Goal: Task Accomplishment & Management: Manage account settings

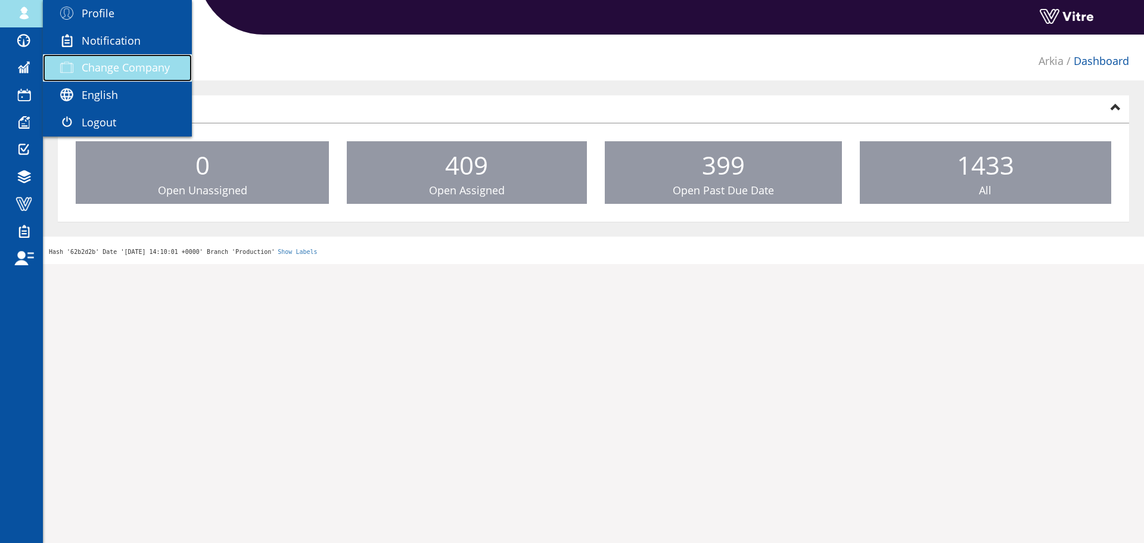
click at [73, 70] on span at bounding box center [67, 67] width 30 height 14
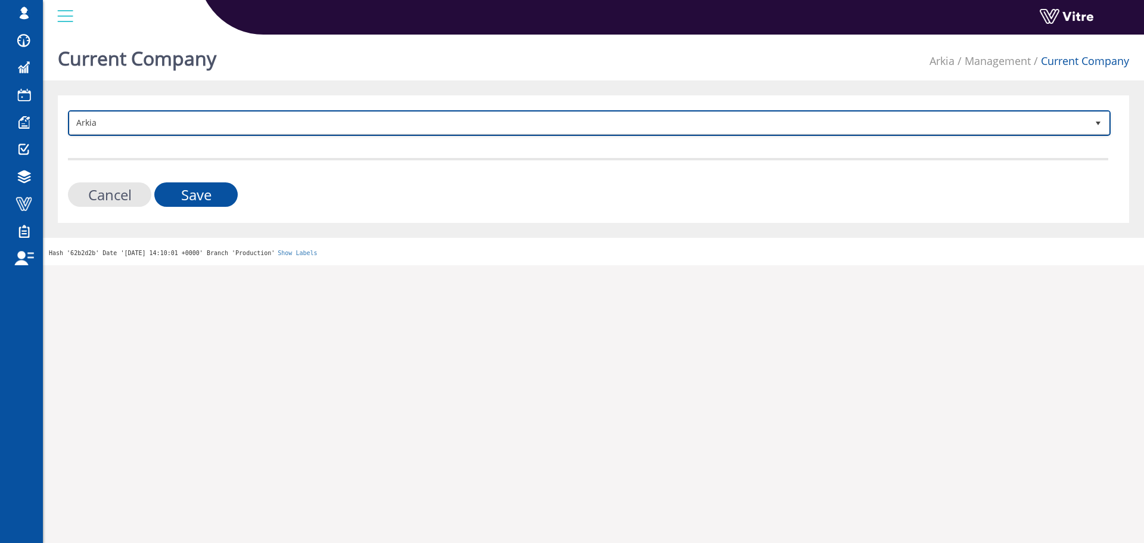
click at [420, 123] on span "Arkia" at bounding box center [579, 122] width 1018 height 21
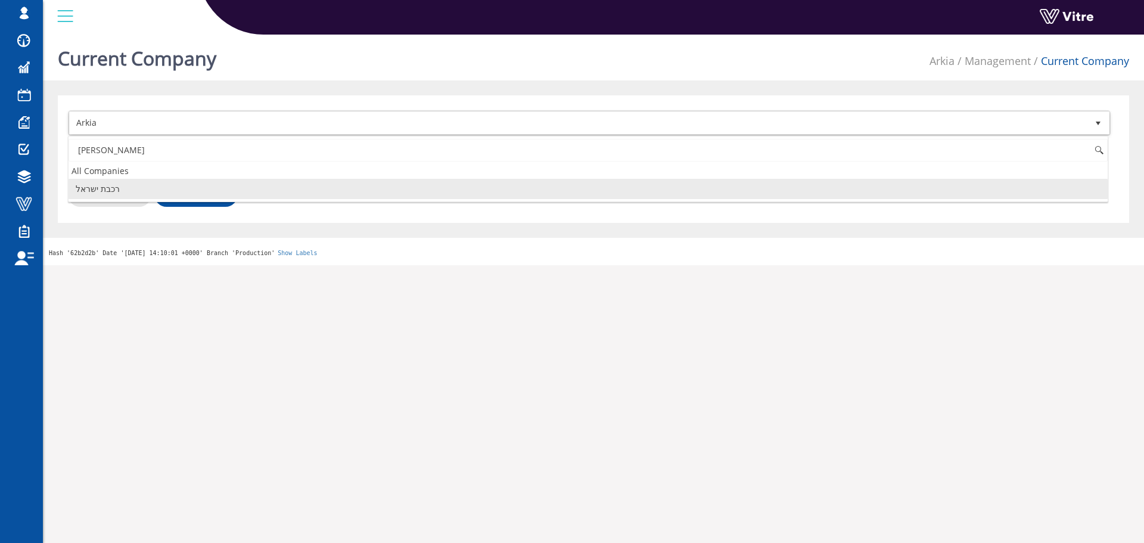
type input "י"
click at [156, 193] on li "HaifaSafe" at bounding box center [588, 189] width 1039 height 20
type input "haifa"
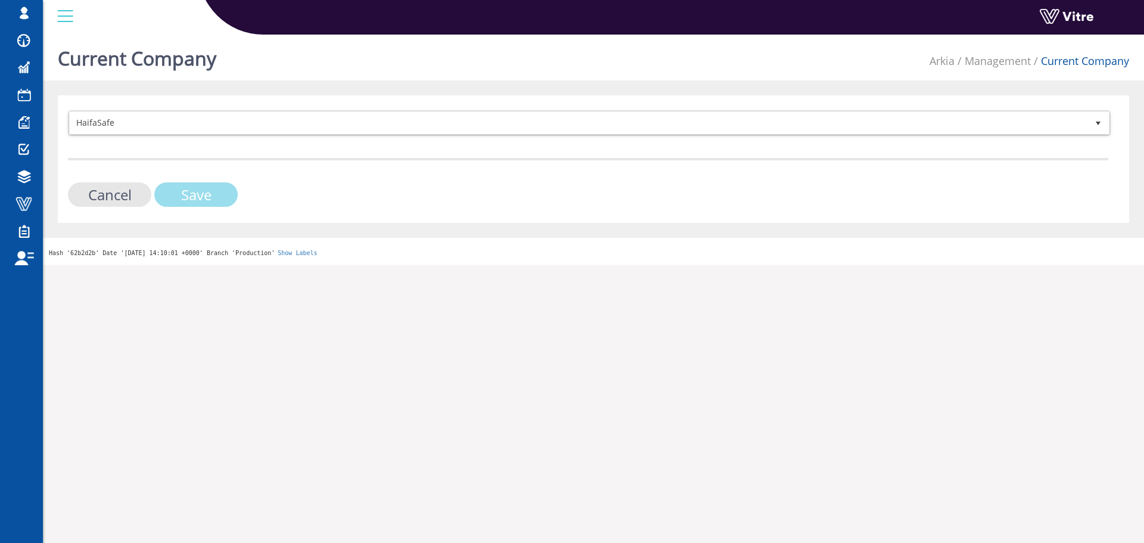
click at [188, 192] on input "Save" at bounding box center [195, 194] width 83 height 24
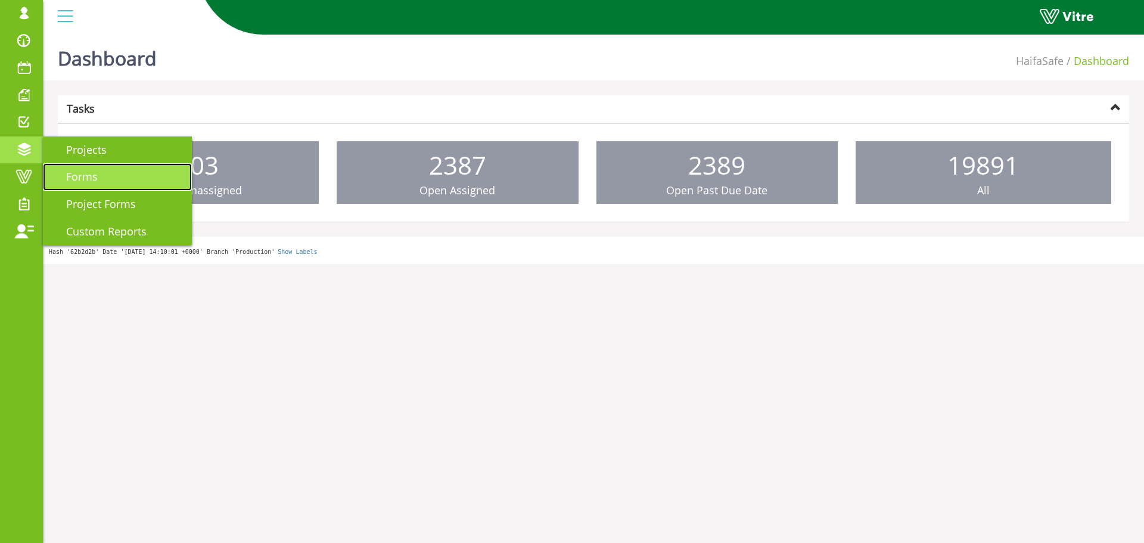
click at [98, 185] on link "Forms" at bounding box center [117, 176] width 149 height 27
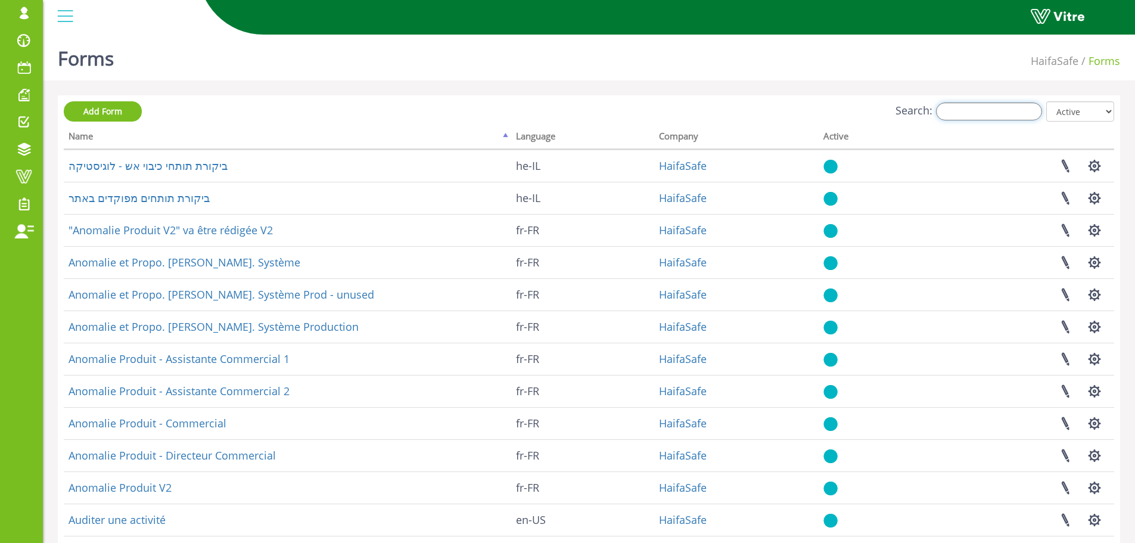
click at [987, 110] on input "Search:" at bounding box center [989, 112] width 106 height 18
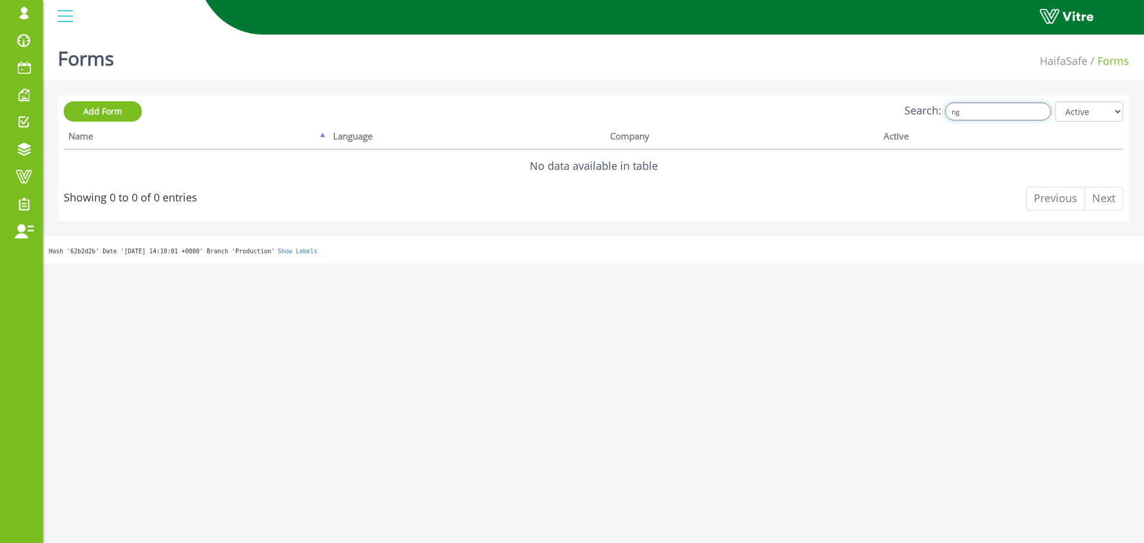
type input "n"
type input "מעבר או הזמנה"
paste input "זמנה או מוצר - פוליפיד תפעול"
type input "מעבר הזמנה או מוצר - פוליפיד תפעול"
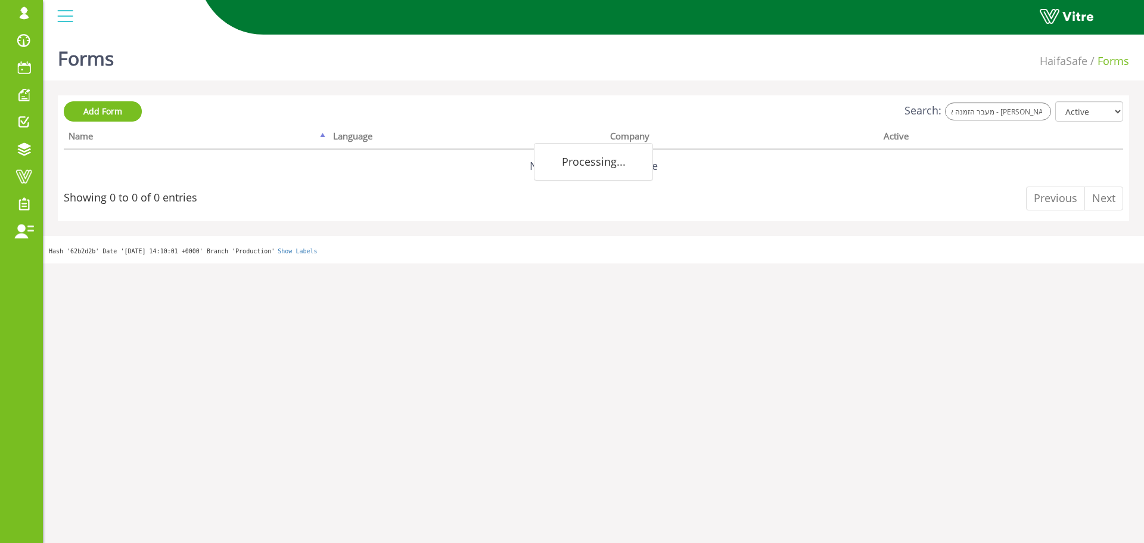
scroll to position [0, 0]
click at [1013, 119] on div "Search: מעבר הזמנה או מוצר - פוליפיד תפעול All Active Not Active" at bounding box center [594, 112] width 1060 height 22
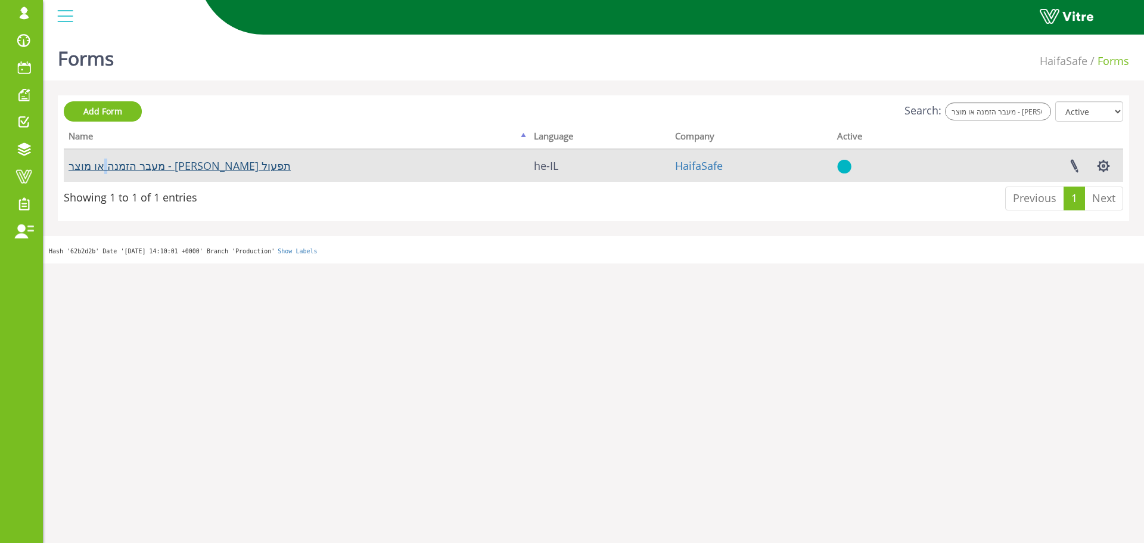
click at [169, 172] on td "מעבר הזמנה או מוצר - פוליפיד תפעול" at bounding box center [296, 166] width 465 height 32
click at [169, 172] on link "מעבר הזמנה או מוצר - פוליפיד תפעול" at bounding box center [180, 166] width 222 height 14
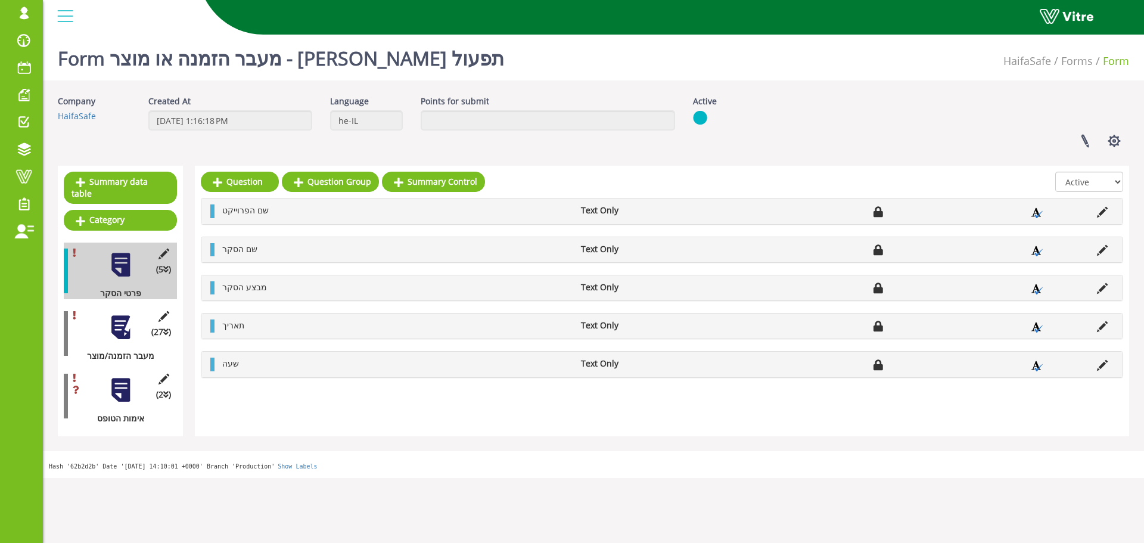
click at [131, 323] on div at bounding box center [120, 327] width 27 height 27
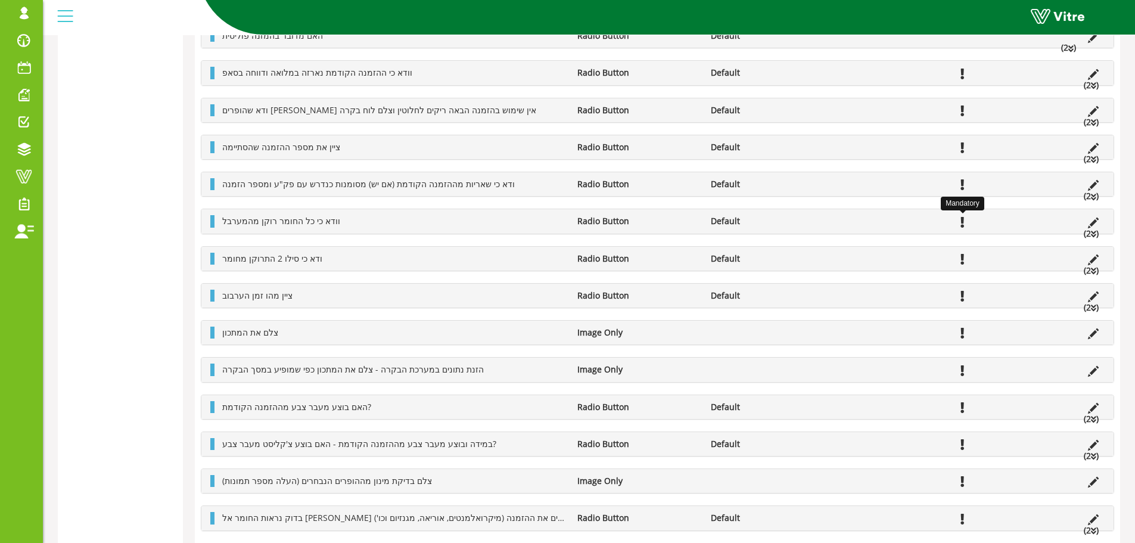
scroll to position [477, 0]
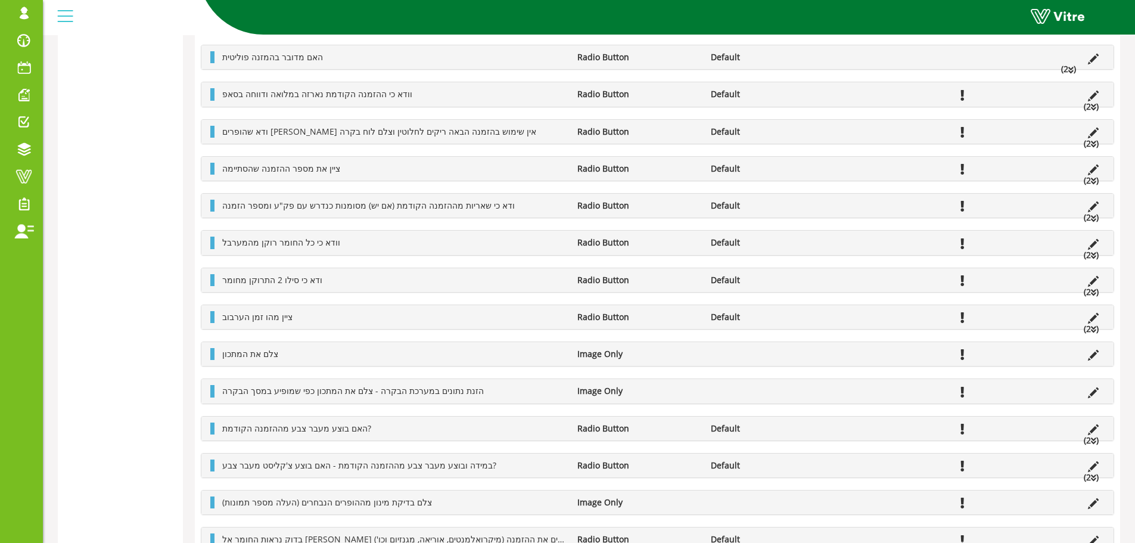
click at [1086, 142] on li "(2 )" at bounding box center [1091, 144] width 27 height 12
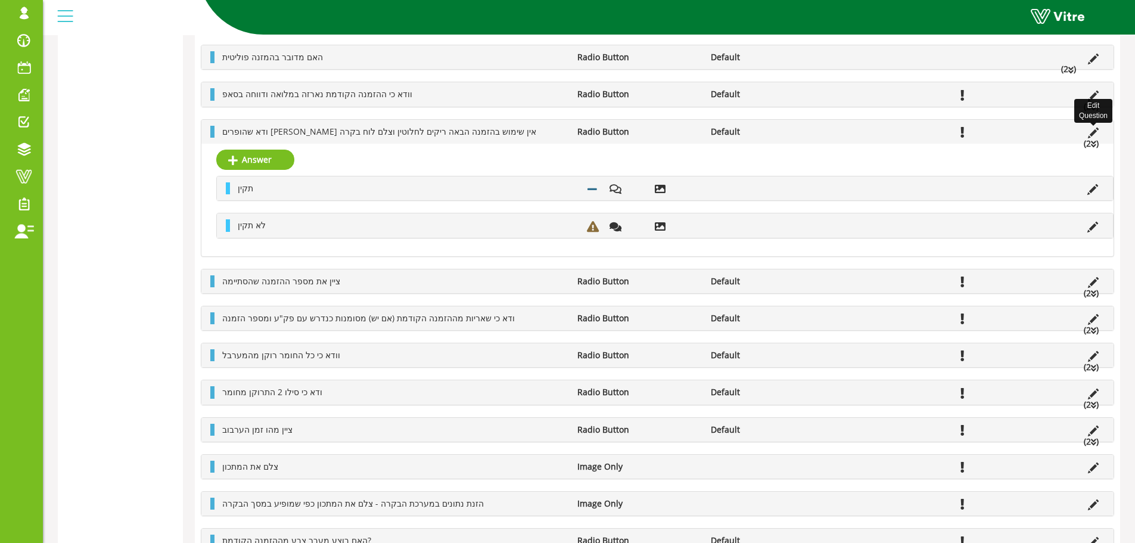
click at [1092, 129] on icon at bounding box center [1093, 133] width 11 height 11
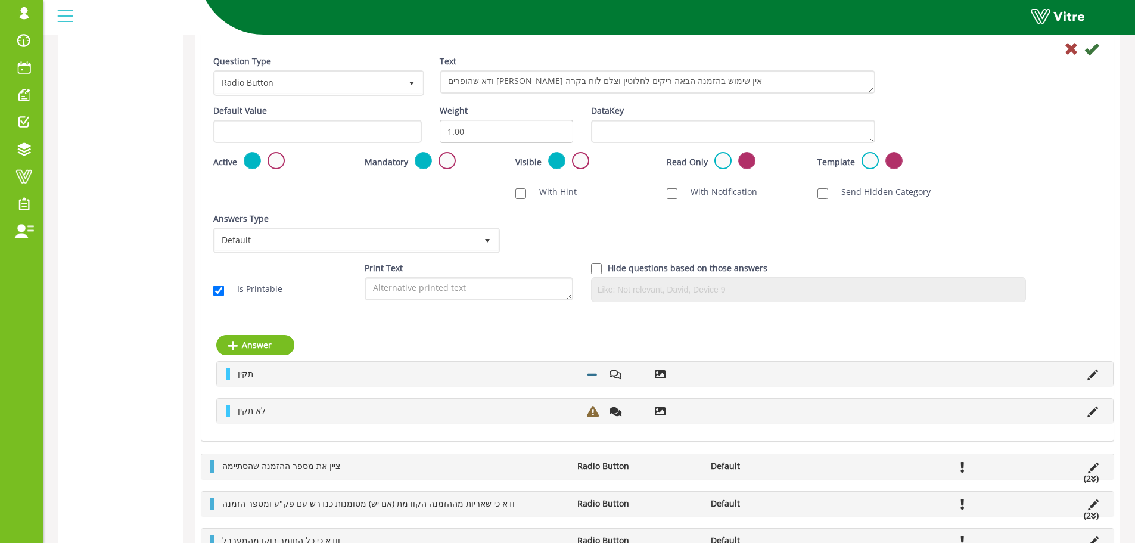
scroll to position [632, 0]
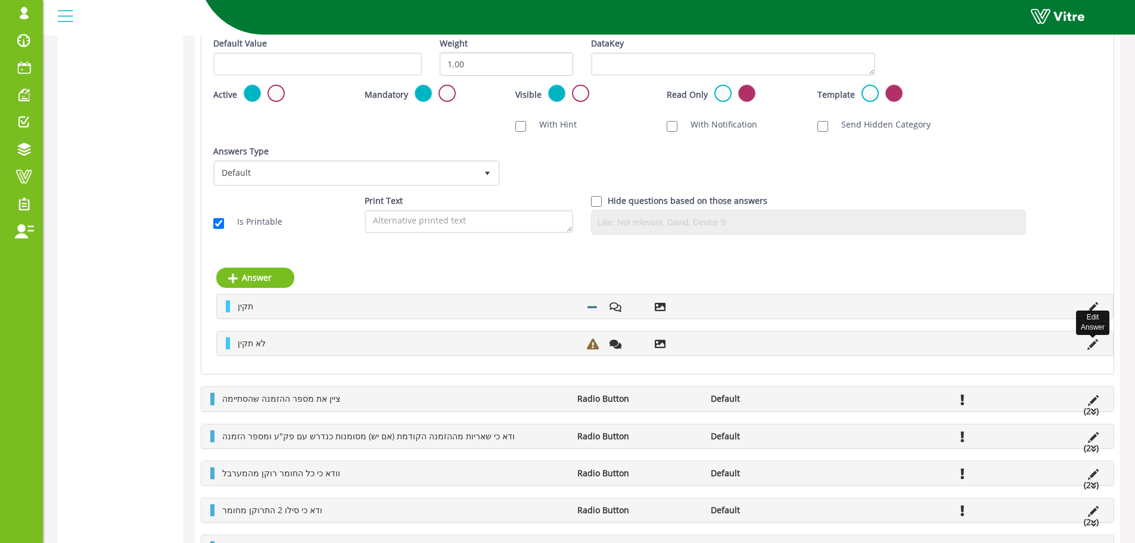
click at [1089, 341] on icon at bounding box center [1093, 344] width 11 height 11
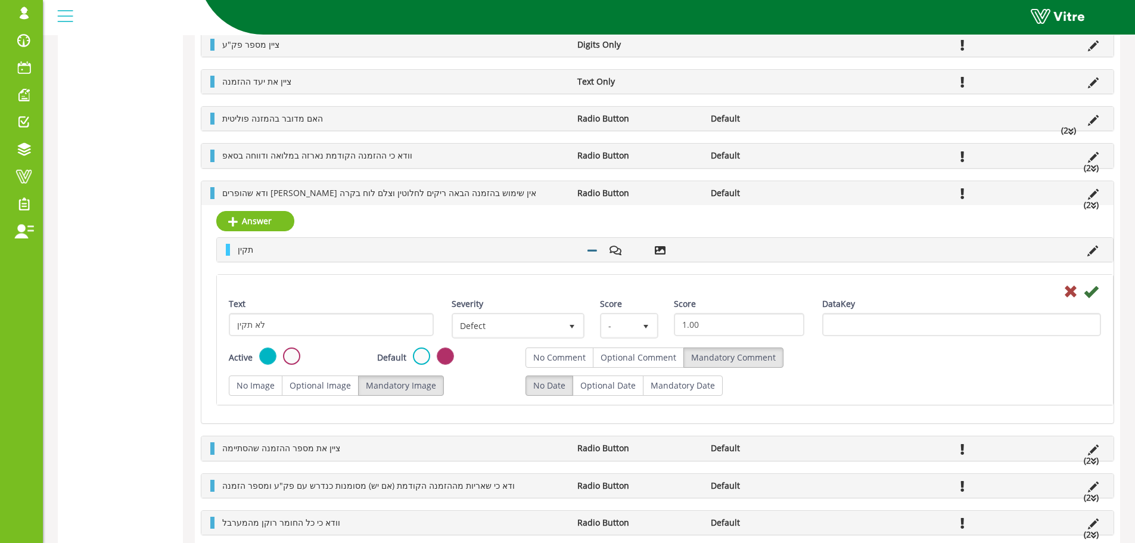
scroll to position [393, 0]
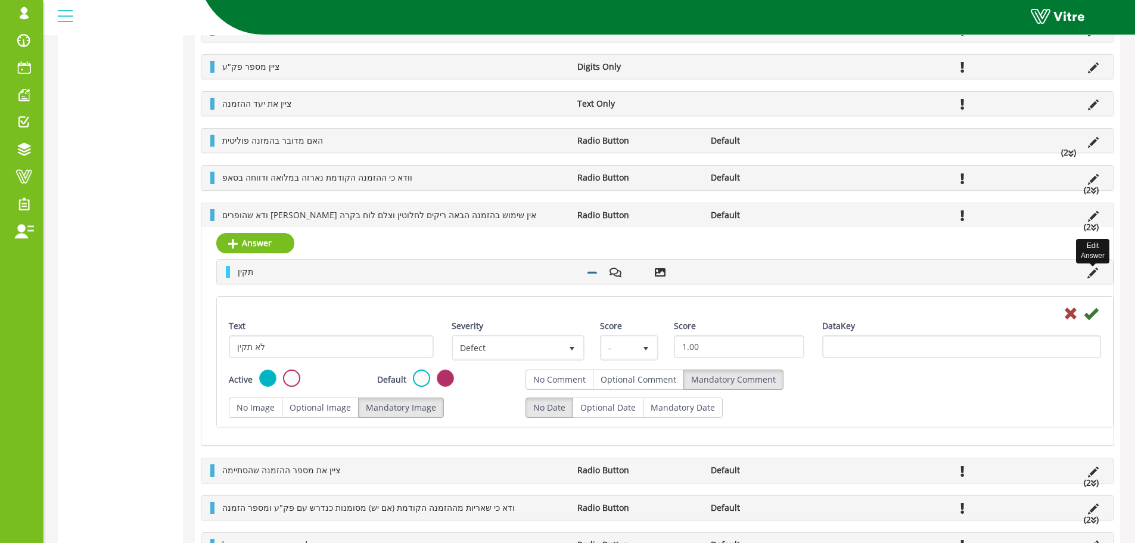
click at [1095, 273] on icon at bounding box center [1093, 273] width 11 height 11
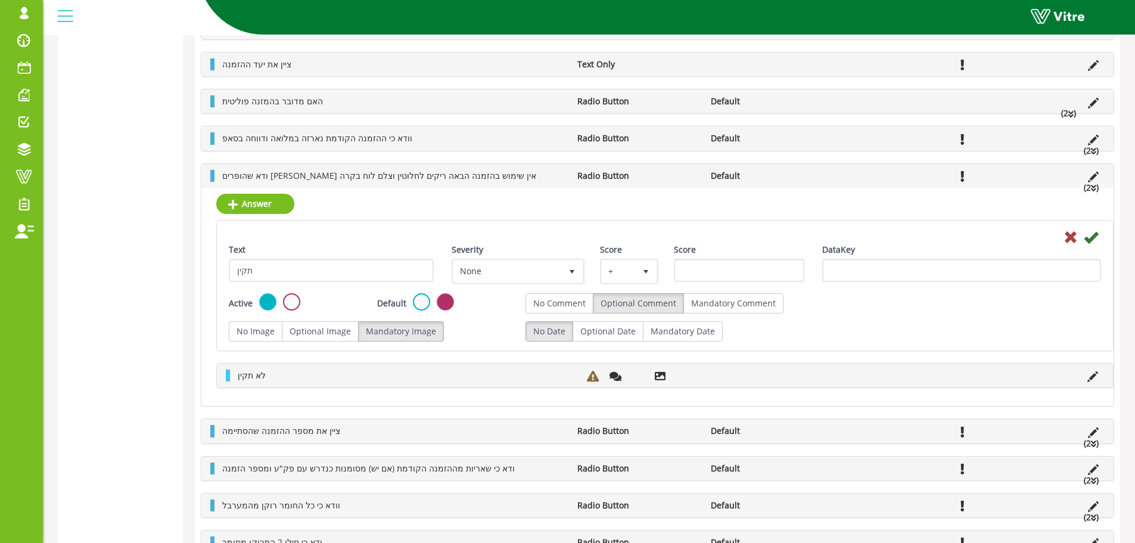
scroll to position [453, 0]
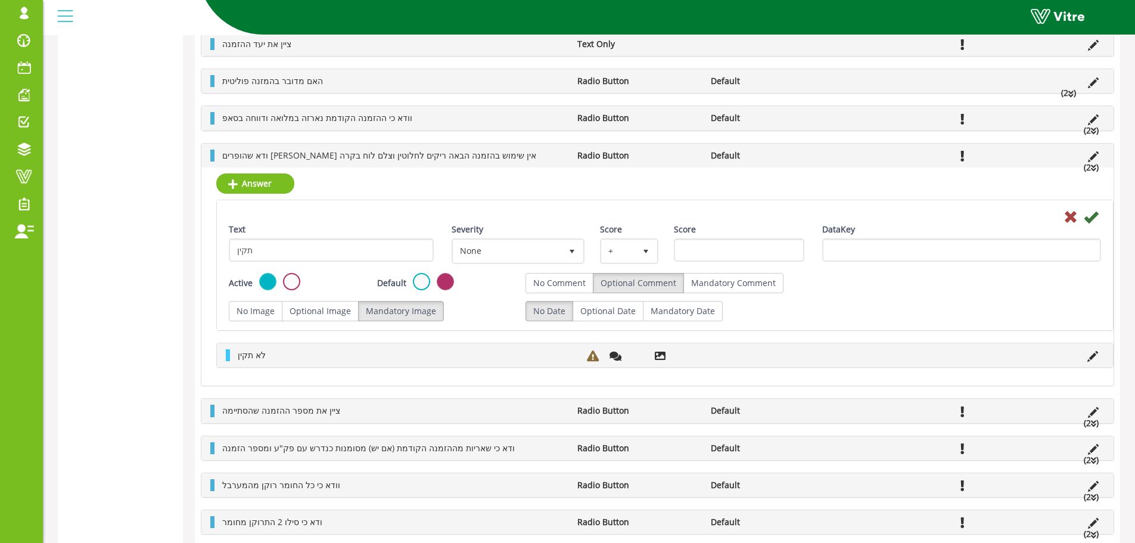
click at [1058, 215] on div at bounding box center [665, 216] width 890 height 14
click at [1062, 216] on div at bounding box center [665, 216] width 890 height 14
click at [1067, 216] on icon at bounding box center [1071, 217] width 14 height 14
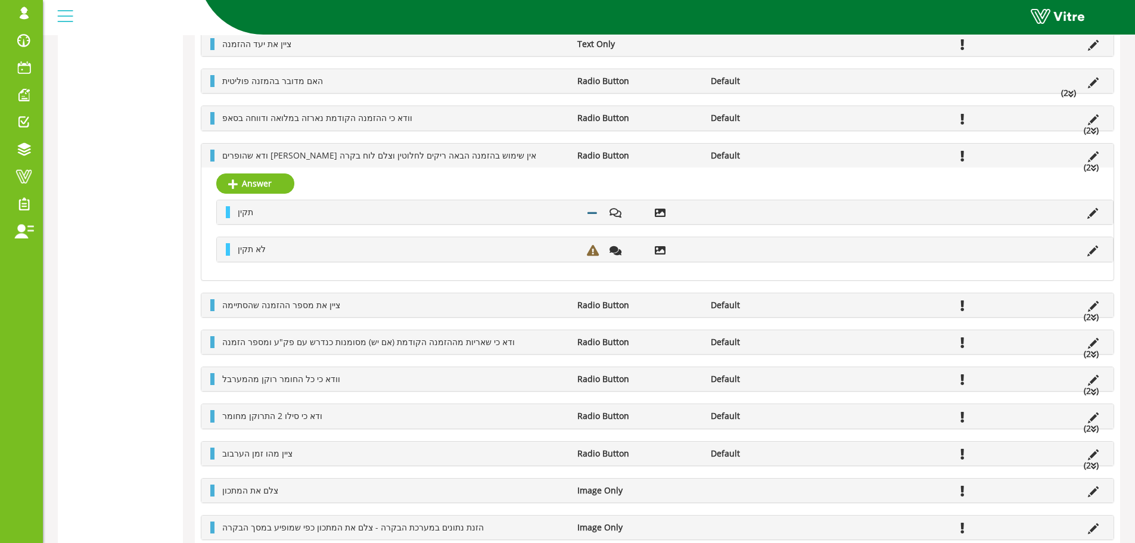
scroll to position [215, 0]
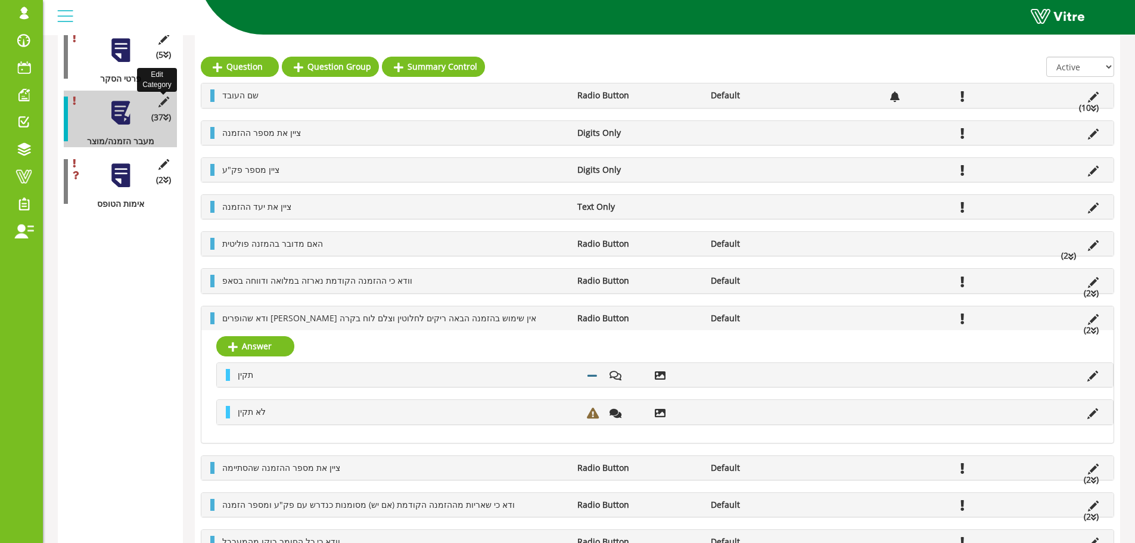
click at [162, 97] on icon at bounding box center [163, 102] width 15 height 11
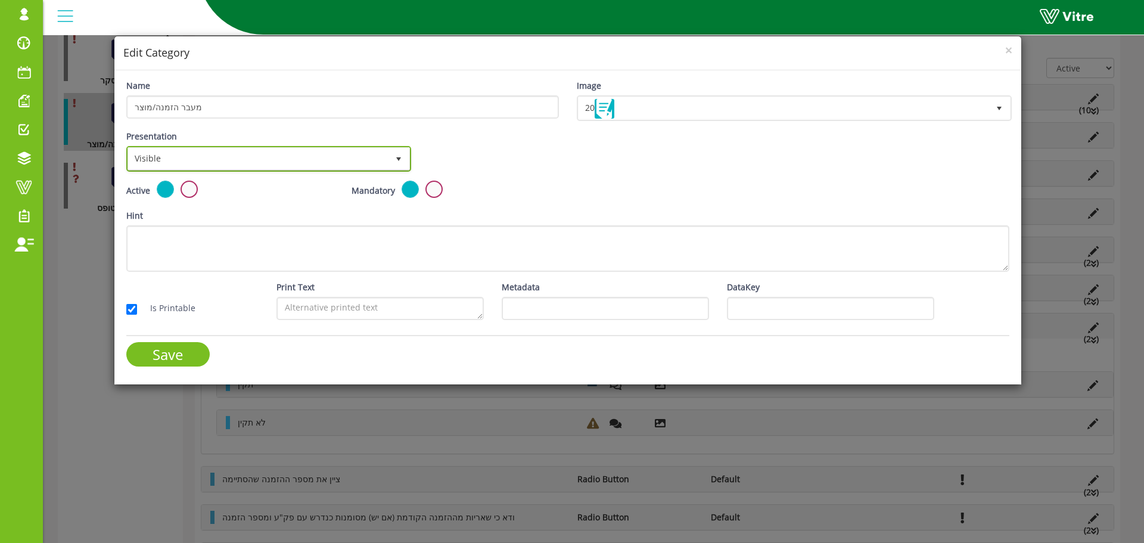
click at [302, 152] on span "Visible" at bounding box center [258, 158] width 260 height 21
click at [1011, 52] on span "×" at bounding box center [1008, 50] width 7 height 17
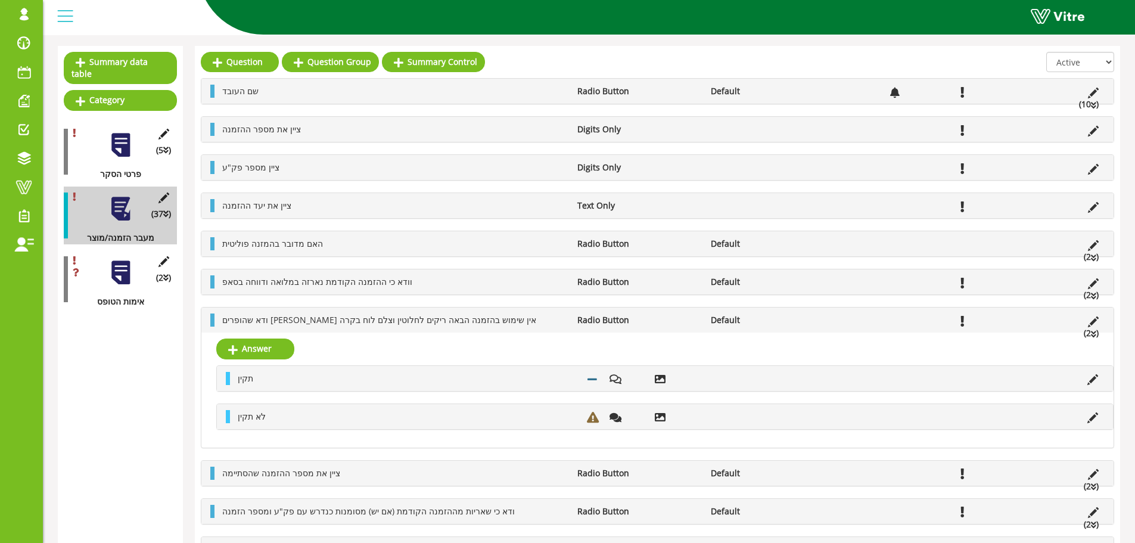
scroll to position [36, 0]
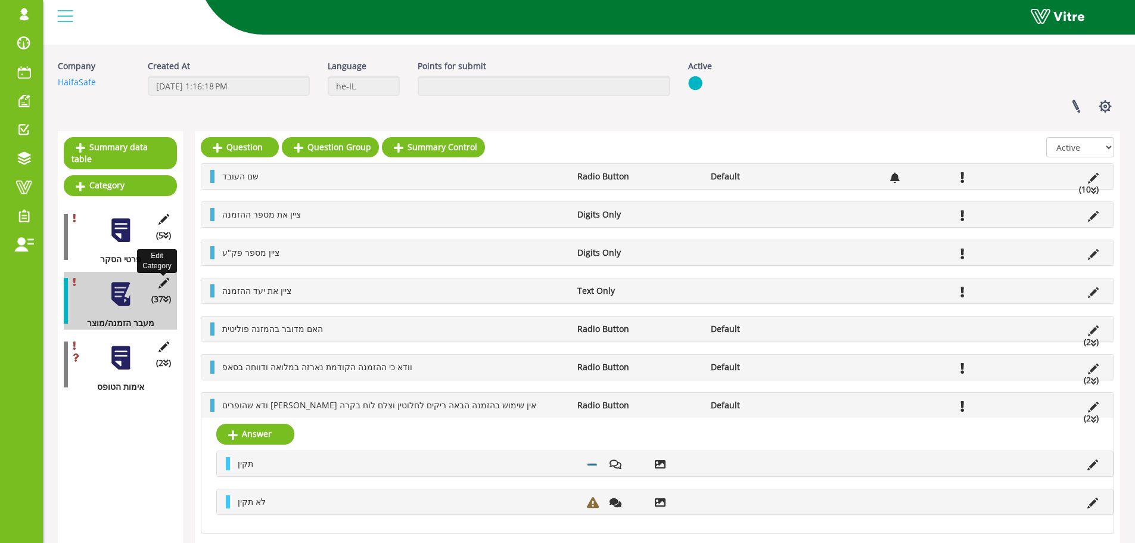
click at [166, 278] on icon at bounding box center [163, 283] width 15 height 11
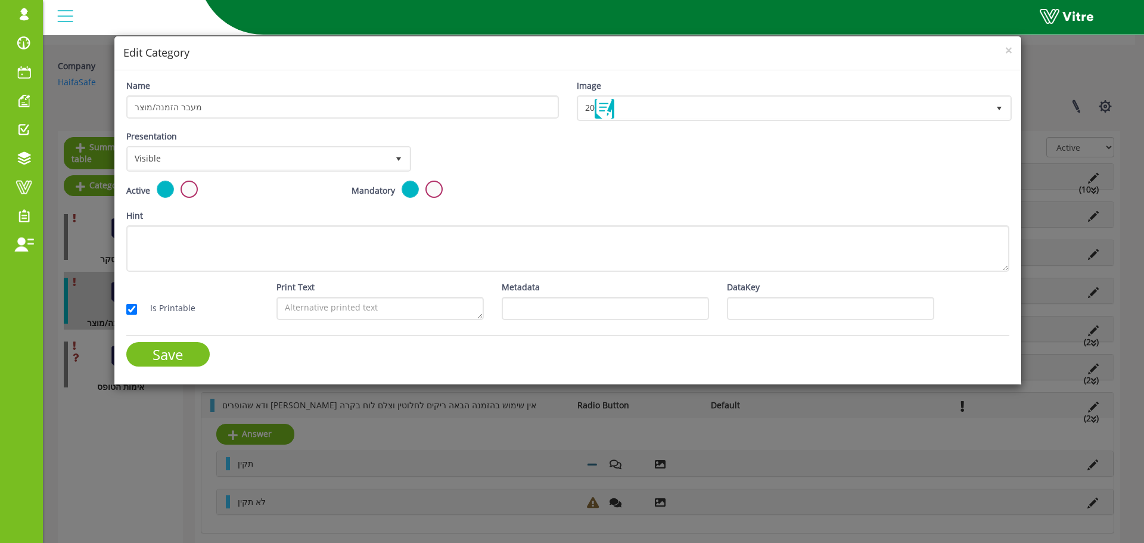
drag, startPoint x: 973, startPoint y: 73, endPoint x: 1013, endPoint y: 55, distance: 44.1
click at [1013, 58] on div "× Edit Category" at bounding box center [567, 53] width 907 height 34
click at [1012, 55] on div "× Edit Category" at bounding box center [567, 53] width 907 height 34
click at [1012, 50] on span "×" at bounding box center [1008, 50] width 7 height 17
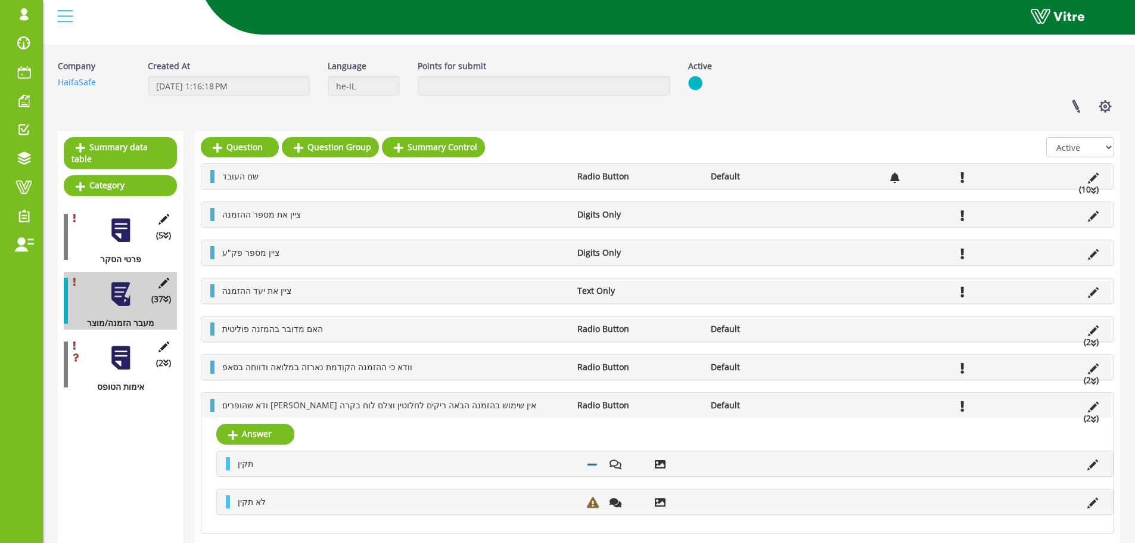
scroll to position [0, 0]
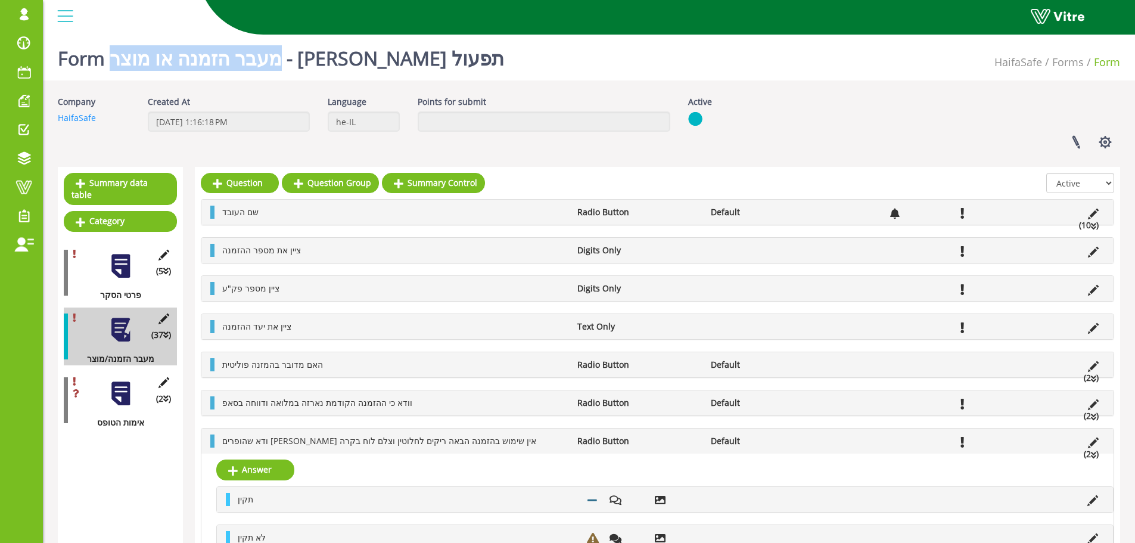
drag, startPoint x: 461, startPoint y: 61, endPoint x: 239, endPoint y: 60, distance: 222.3
click at [239, 60] on div "Form מעבר הזמנה או מוצר - פוליפיד תפעול HaifaSafe Forms Form" at bounding box center [589, 55] width 1092 height 51
copy h1 "מעבר הזמנה או מוצר"
click at [112, 260] on div at bounding box center [120, 266] width 27 height 27
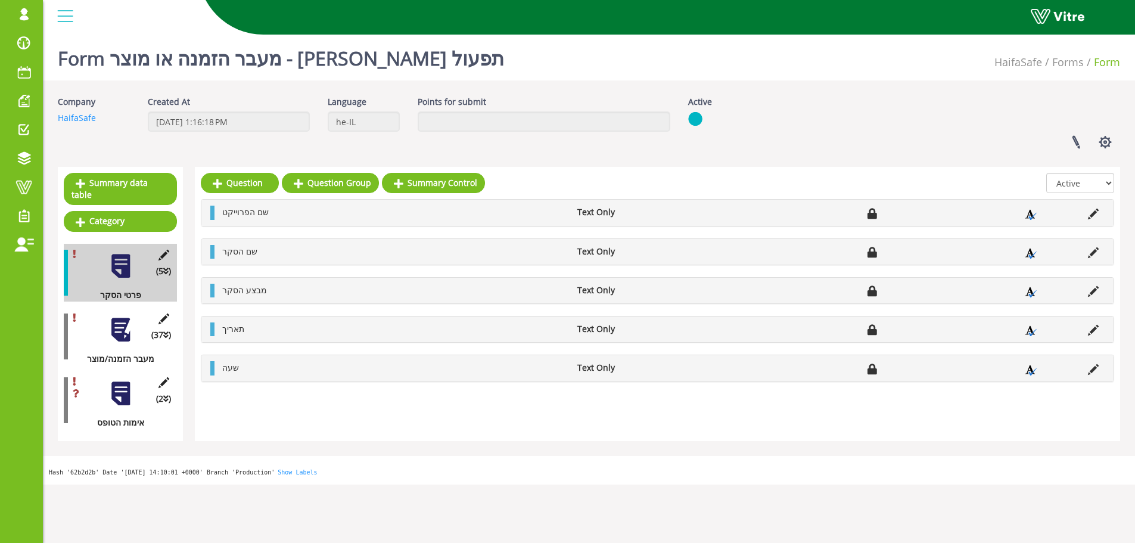
click at [117, 316] on div at bounding box center [120, 329] width 27 height 27
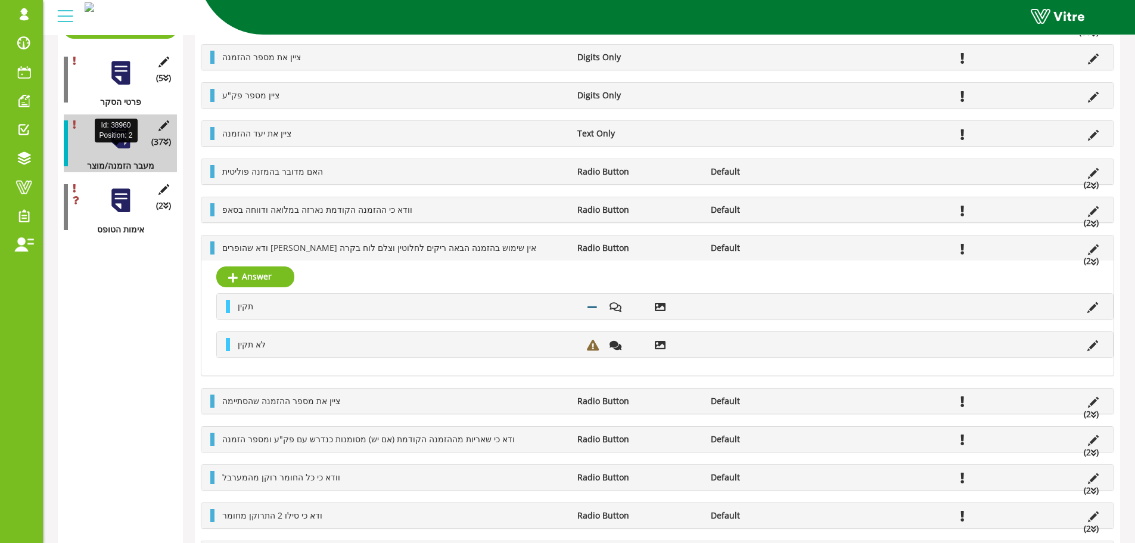
scroll to position [73, 0]
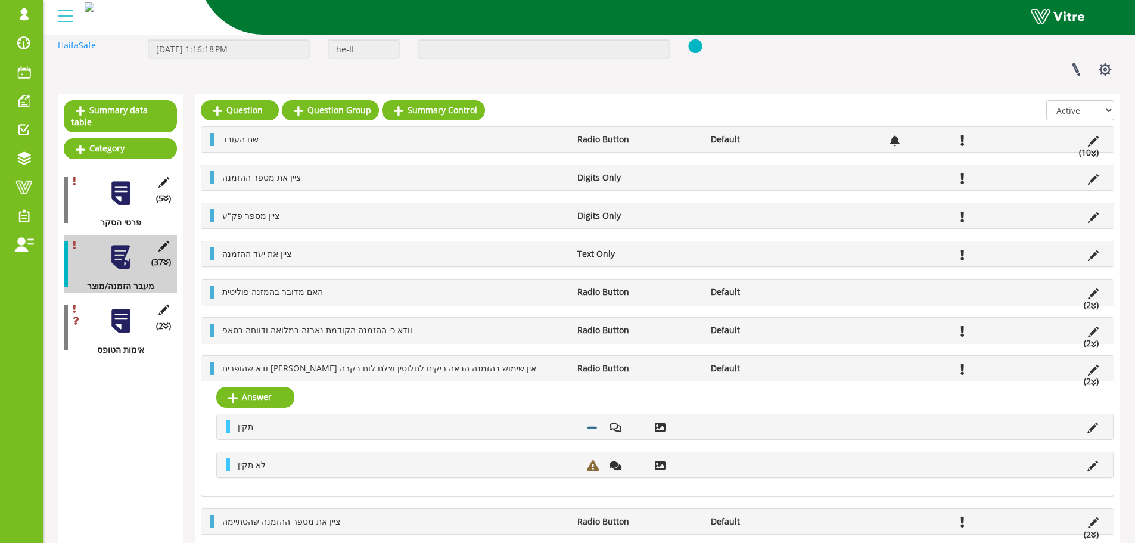
click at [162, 241] on icon at bounding box center [163, 246] width 15 height 11
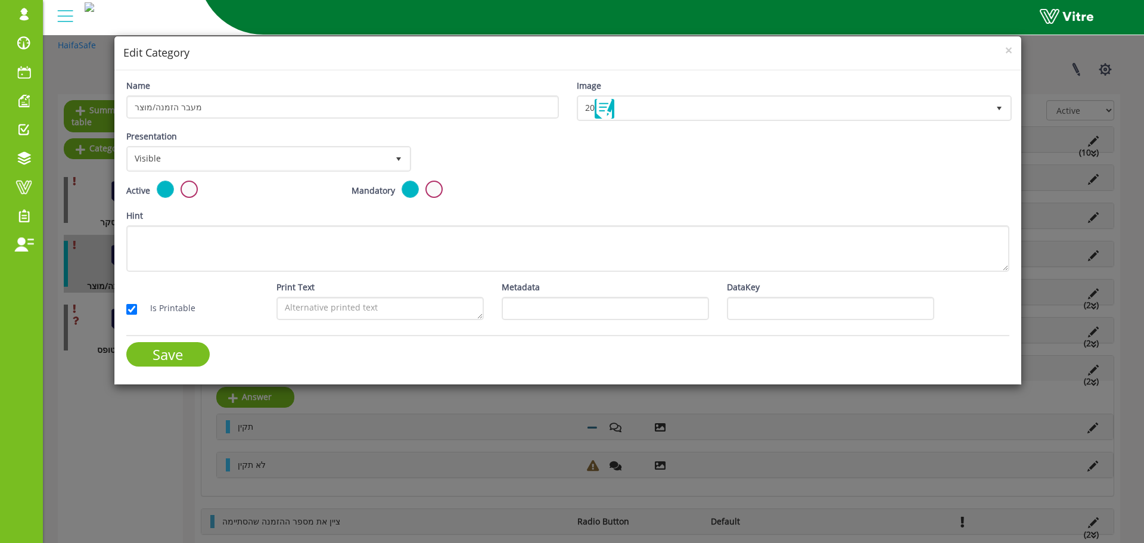
click at [1005, 60] on h4 "Edit Category" at bounding box center [567, 52] width 889 height 15
click at [1008, 49] on span "×" at bounding box center [1008, 50] width 7 height 17
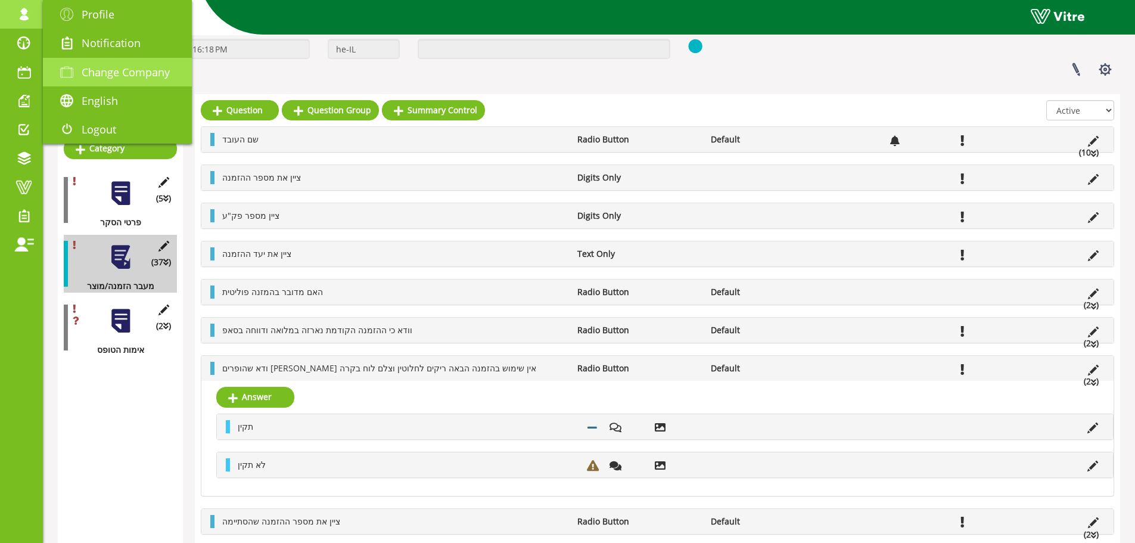
click at [148, 77] on span "Change Company" at bounding box center [126, 72] width 88 height 14
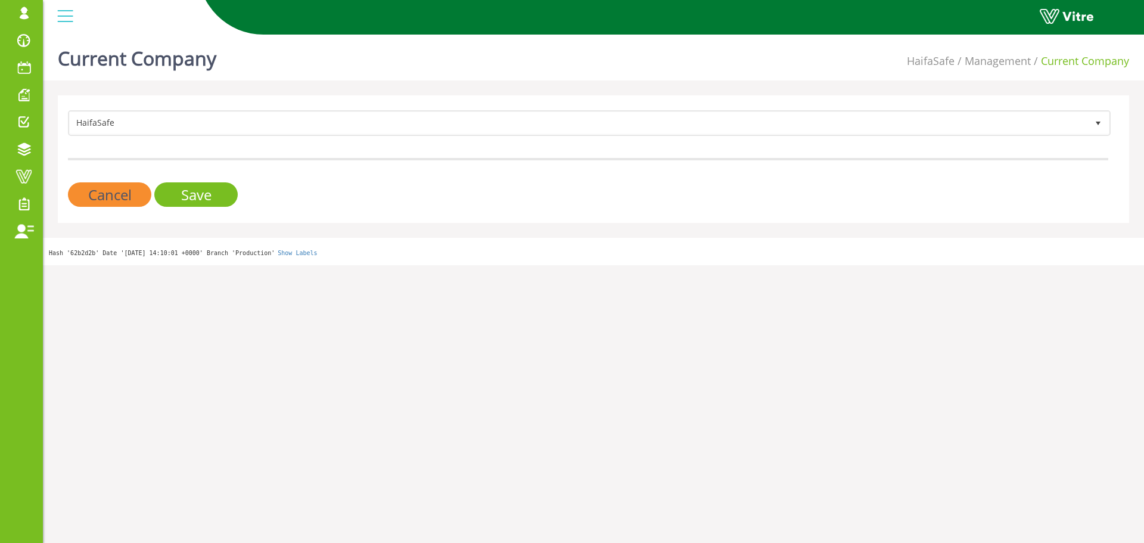
drag, startPoint x: 464, startPoint y: 51, endPoint x: 446, endPoint y: 57, distance: 18.8
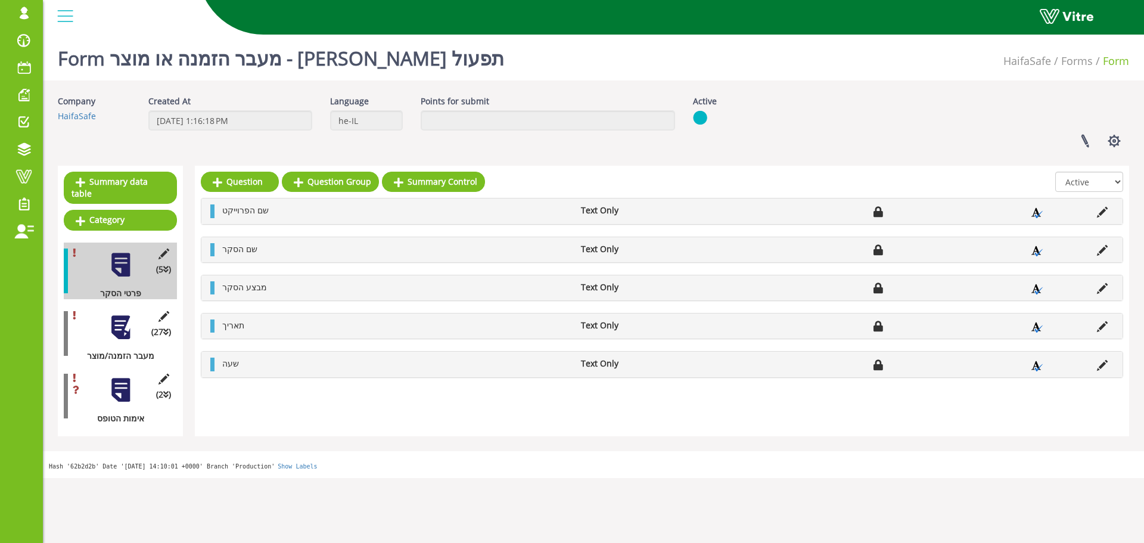
click at [105, 379] on div "(2 ) אימות הטופס" at bounding box center [120, 396] width 113 height 57
click at [114, 330] on div "(27 ) מעבר הזמנה/מוצר" at bounding box center [120, 333] width 113 height 57
click at [125, 319] on div at bounding box center [120, 327] width 27 height 27
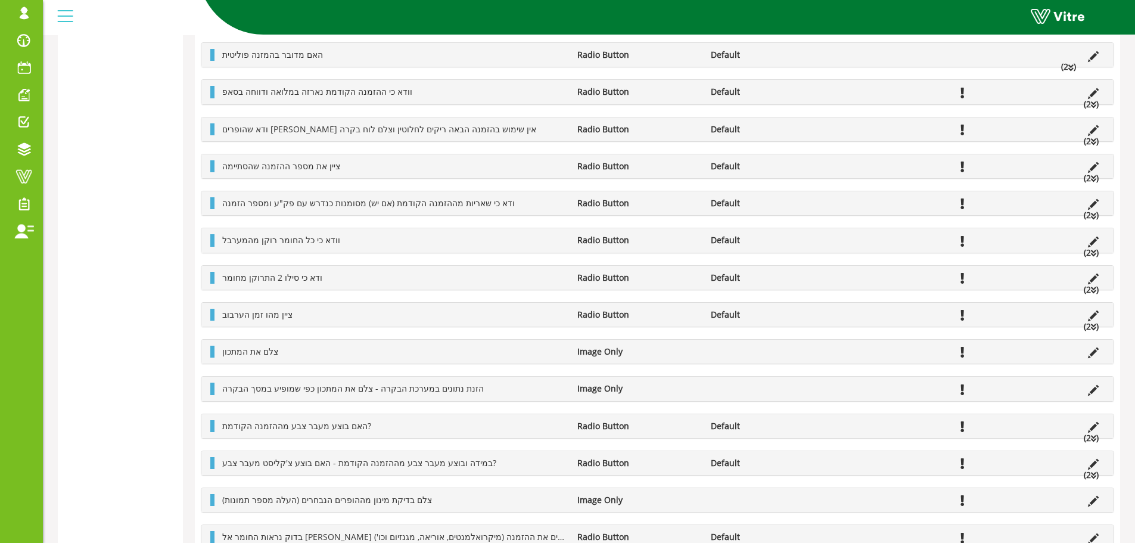
scroll to position [358, 0]
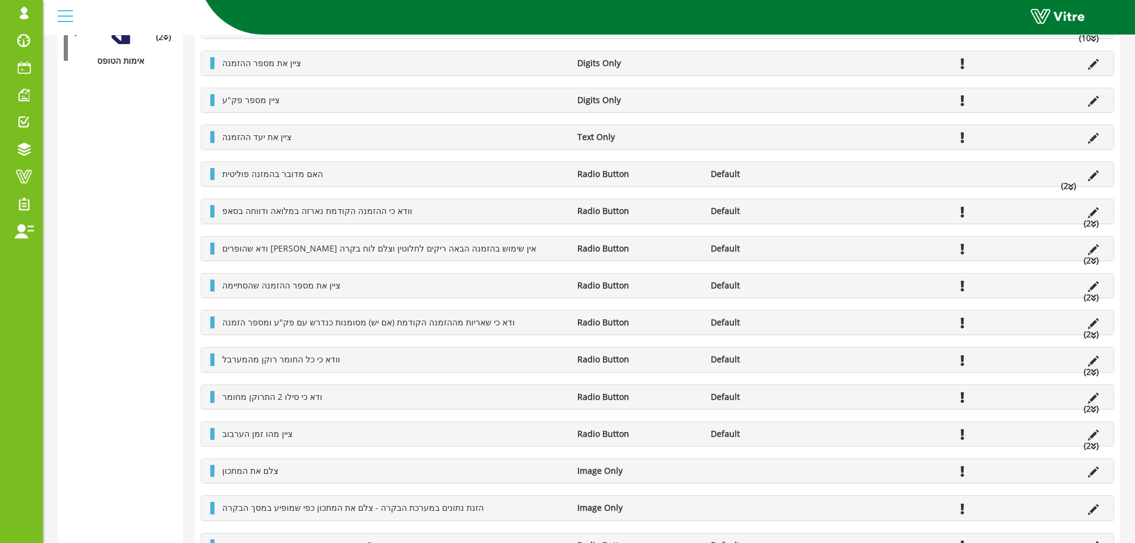
click at [1092, 260] on icon at bounding box center [1093, 261] width 5 height 8
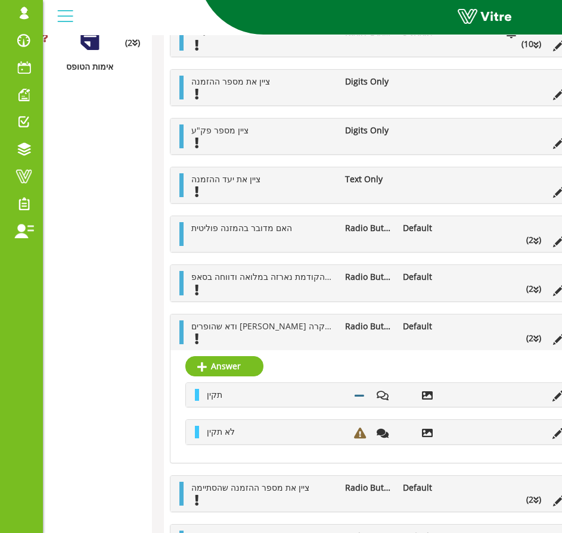
scroll to position [505, 48]
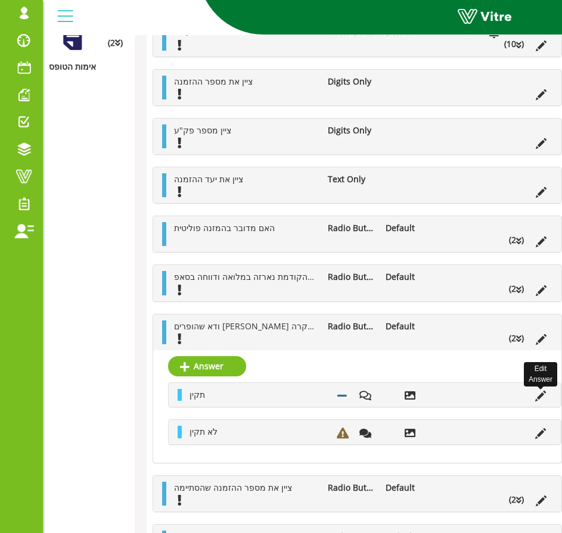
click at [535, 391] on icon at bounding box center [540, 396] width 11 height 11
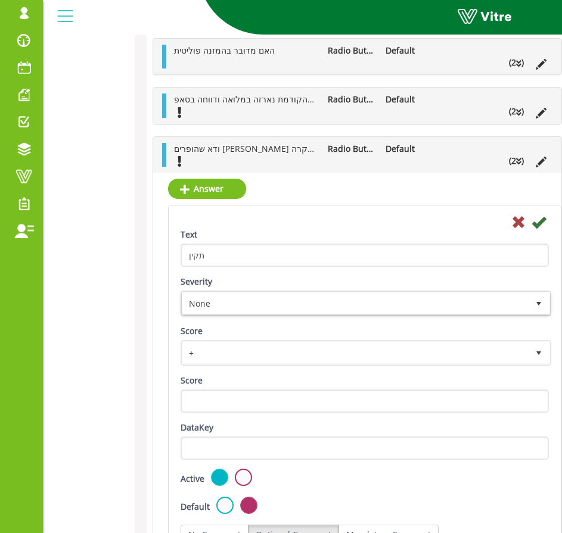
scroll to position [624, 48]
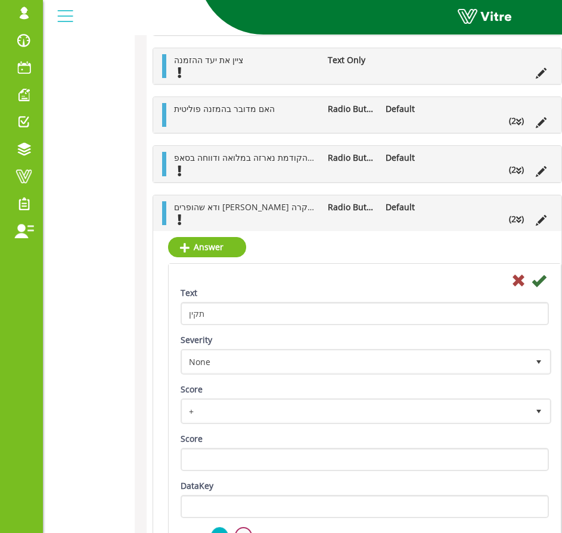
click at [511, 277] on icon at bounding box center [518, 281] width 14 height 14
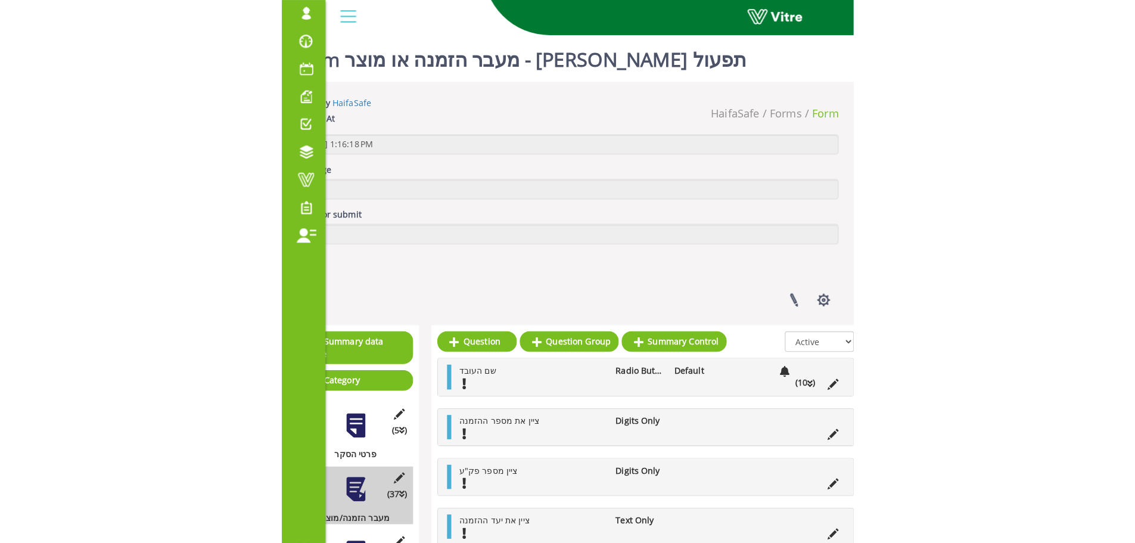
scroll to position [0, 0]
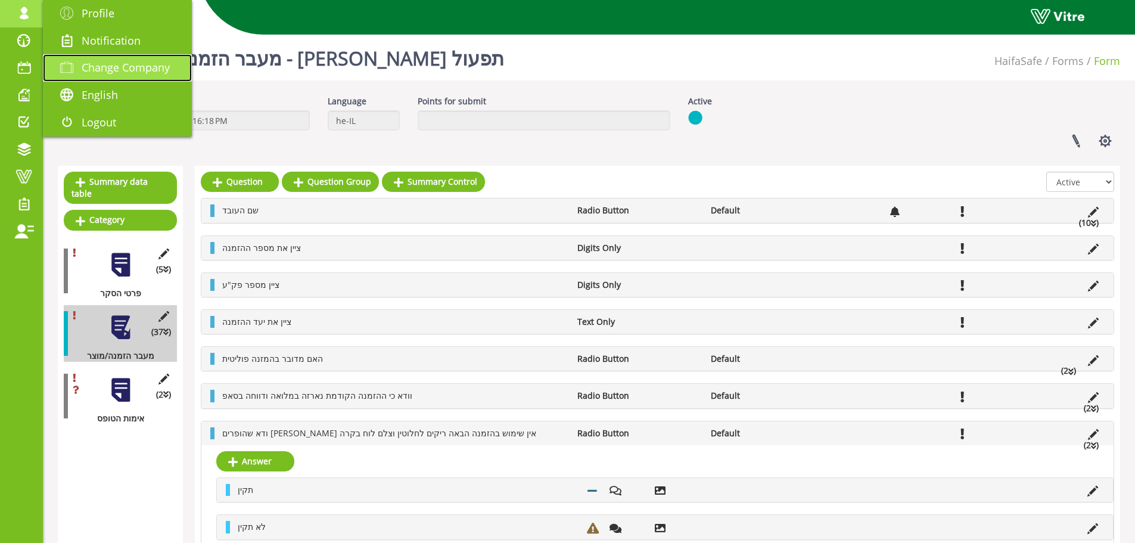
click at [109, 67] on span "Change Company" at bounding box center [126, 67] width 88 height 14
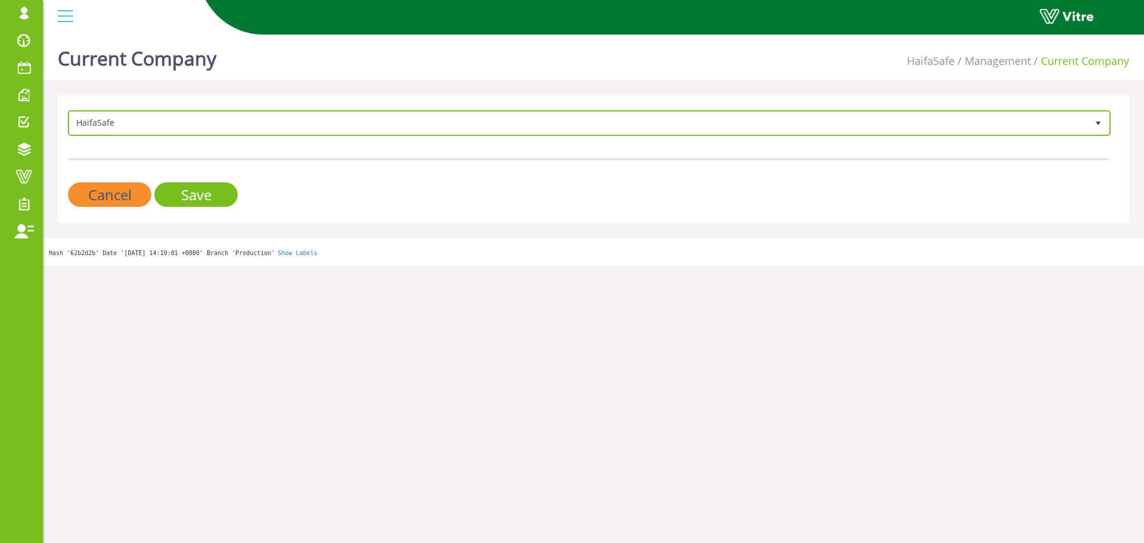
click at [240, 111] on span "HaifaSafe 151" at bounding box center [589, 123] width 1043 height 26
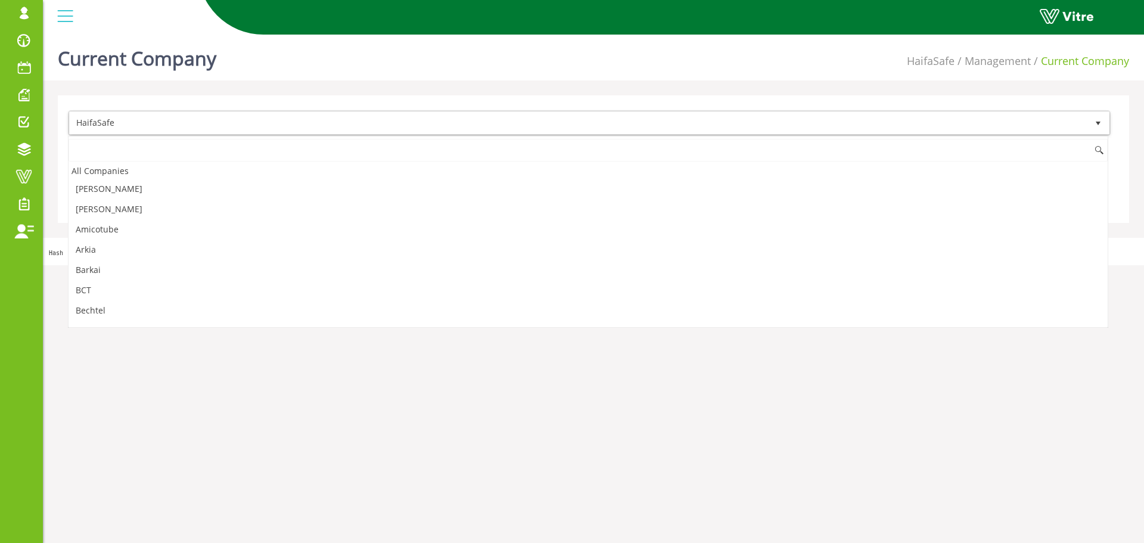
scroll to position [421, 0]
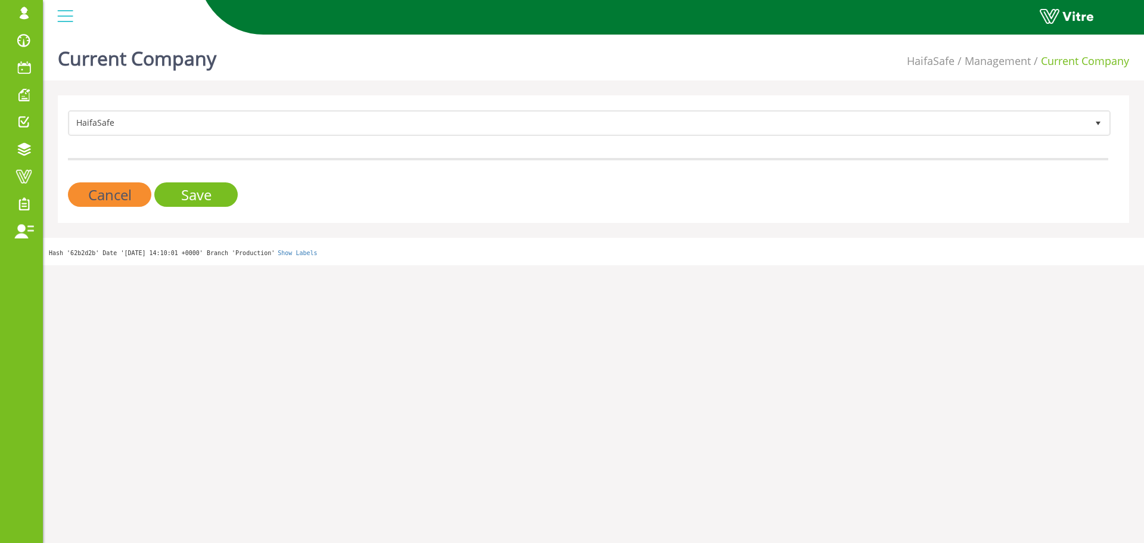
click at [280, 110] on div "HaifaSafe 151 Cancel Save" at bounding box center [593, 159] width 1071 height 128
click at [269, 136] on form "HaifaSafe 151 Cancel Save" at bounding box center [588, 158] width 1041 height 97
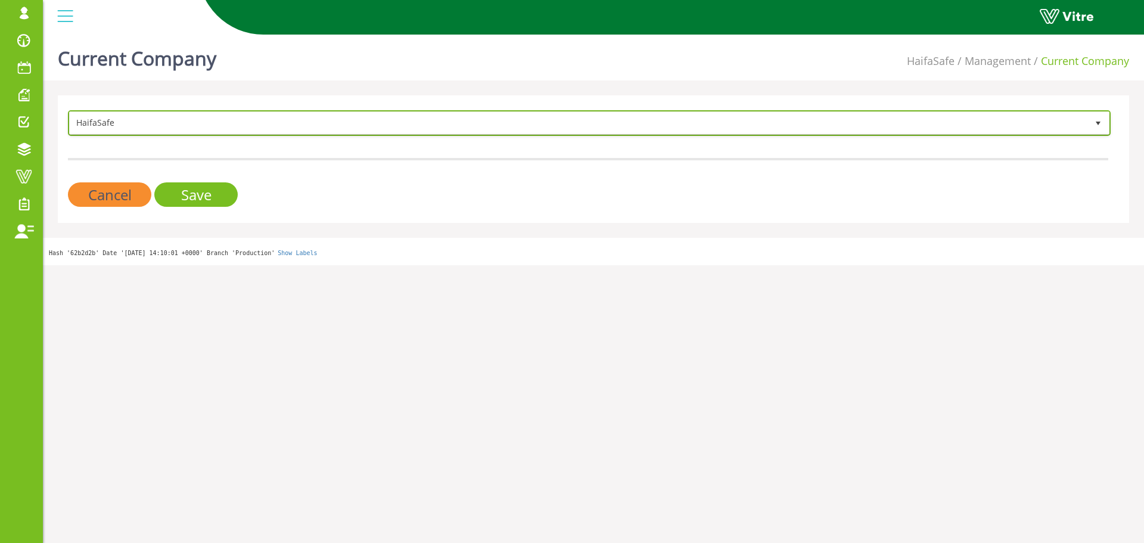
click at [99, 131] on span "HaifaSafe" at bounding box center [579, 122] width 1018 height 21
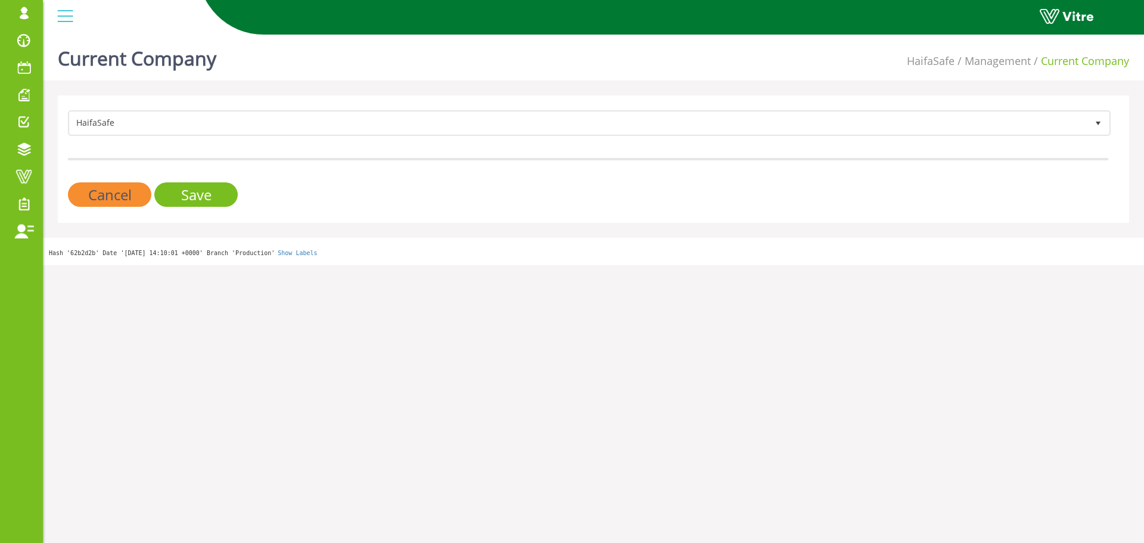
drag, startPoint x: 400, startPoint y: 92, endPoint x: 379, endPoint y: 116, distance: 32.1
click at [391, 103] on div "Current Company HaifaSafe Management Current Company HaifaSafe 151 Cancel Save …" at bounding box center [593, 147] width 1101 height 235
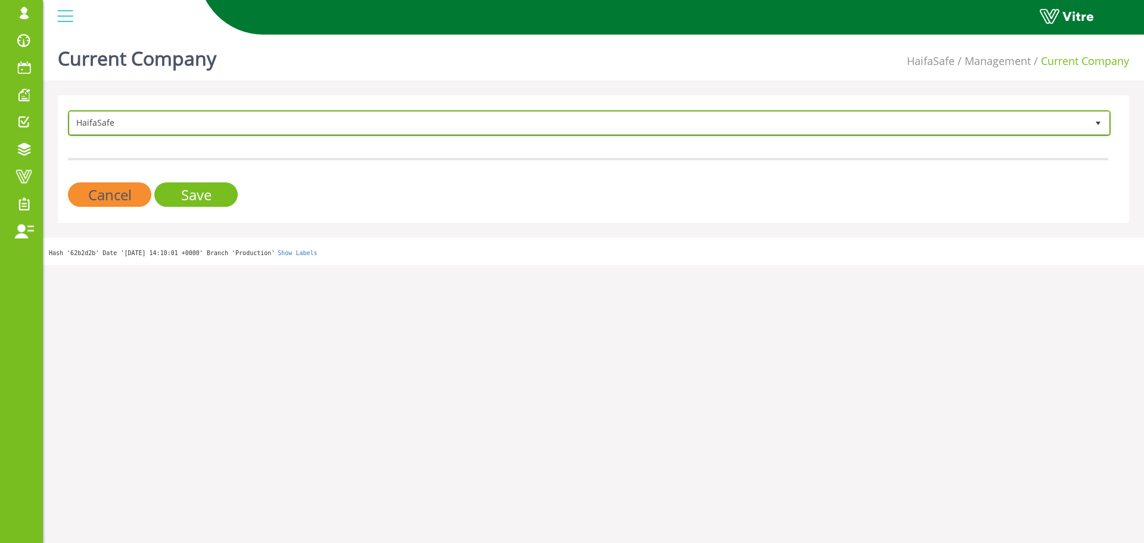
click at [378, 121] on span "HaifaSafe" at bounding box center [579, 122] width 1018 height 21
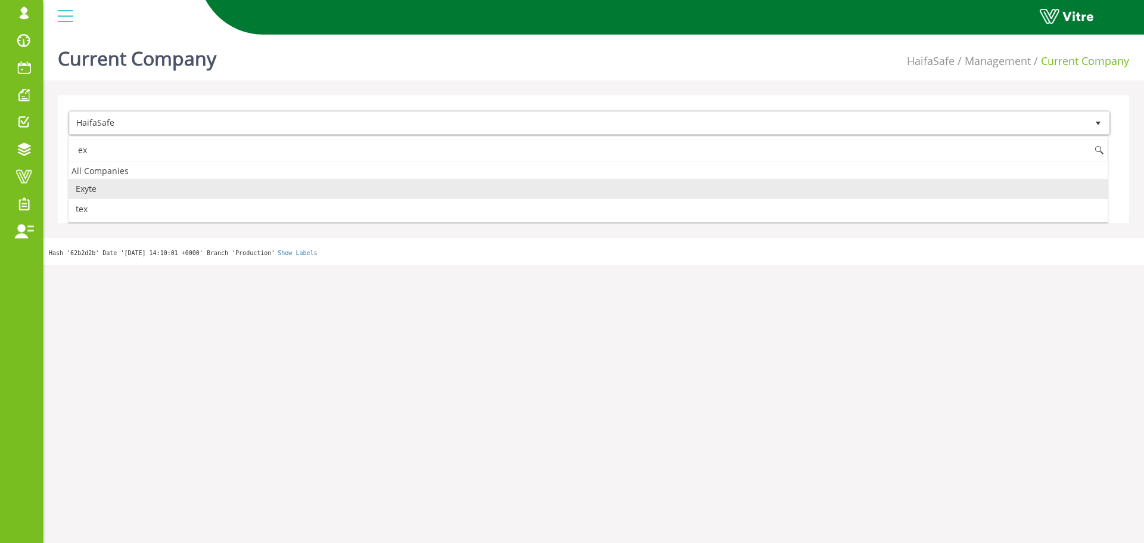
scroll to position [0, 0]
click at [114, 190] on li "Exyte" at bounding box center [588, 189] width 1039 height 20
type input "ex"
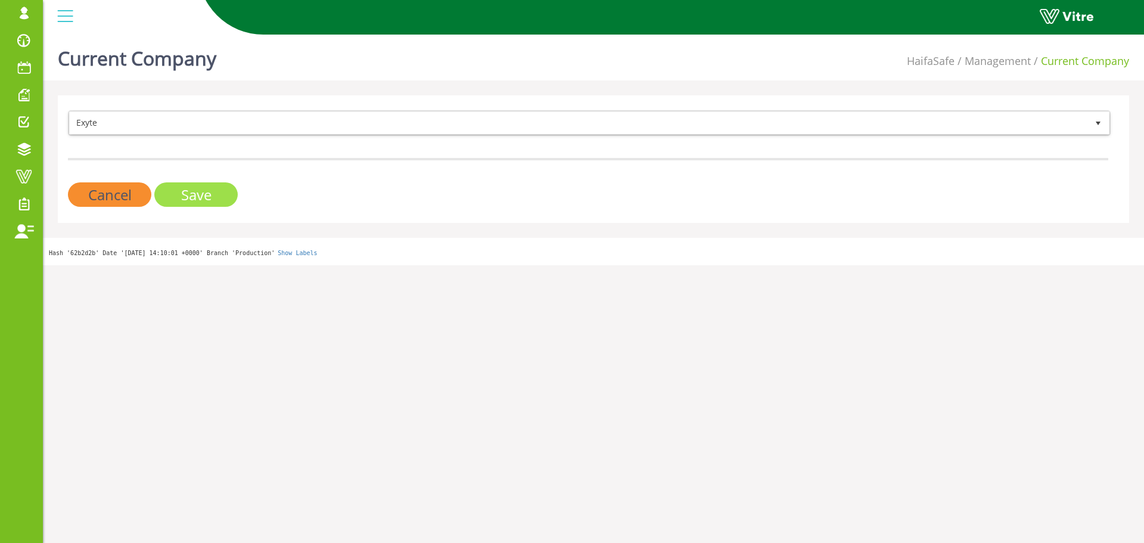
click at [167, 191] on input "Save" at bounding box center [195, 194] width 83 height 24
